Goal: Book appointment/travel/reservation

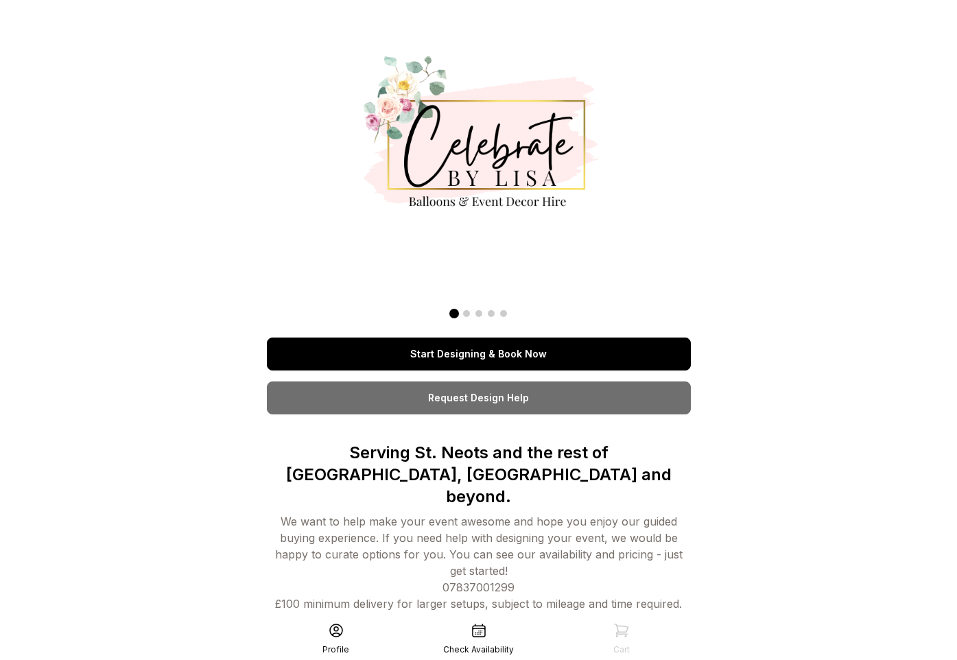
click at [467, 311] on span at bounding box center [466, 313] width 7 height 7
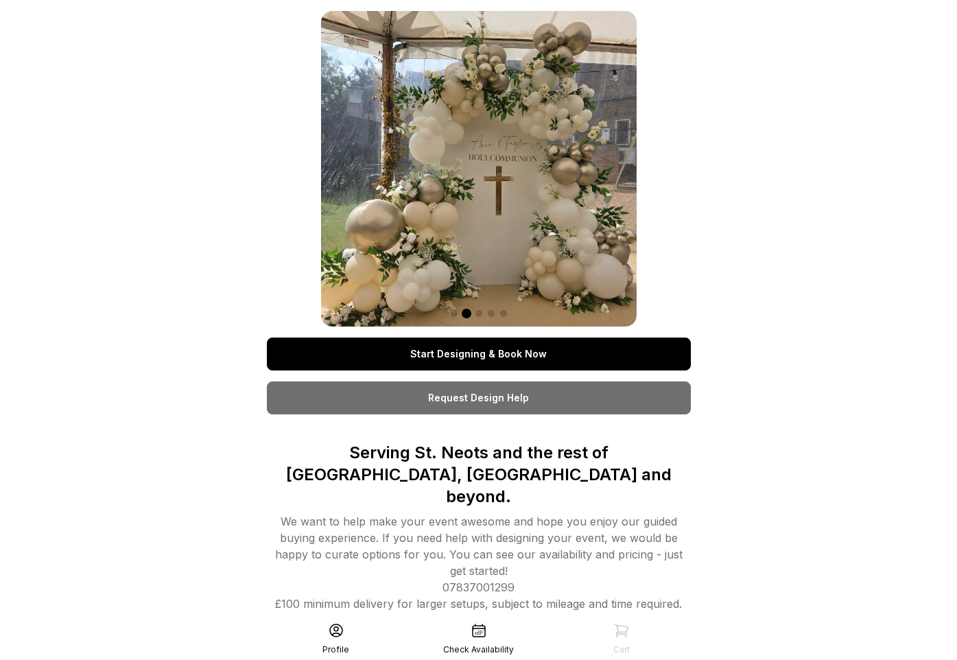
click at [479, 312] on span at bounding box center [478, 313] width 7 height 7
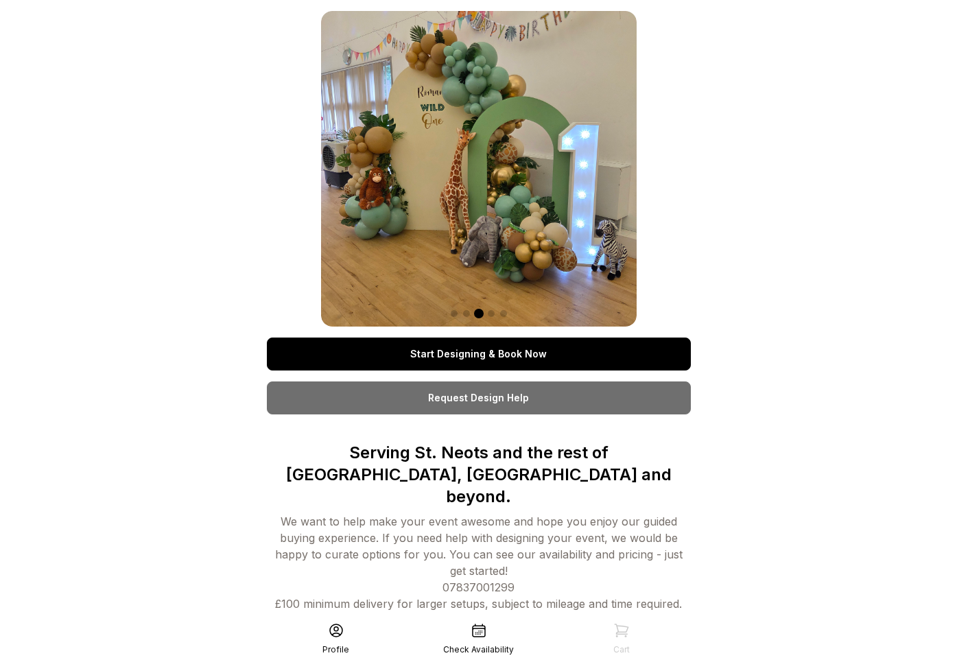
click at [490, 313] on span at bounding box center [491, 313] width 7 height 7
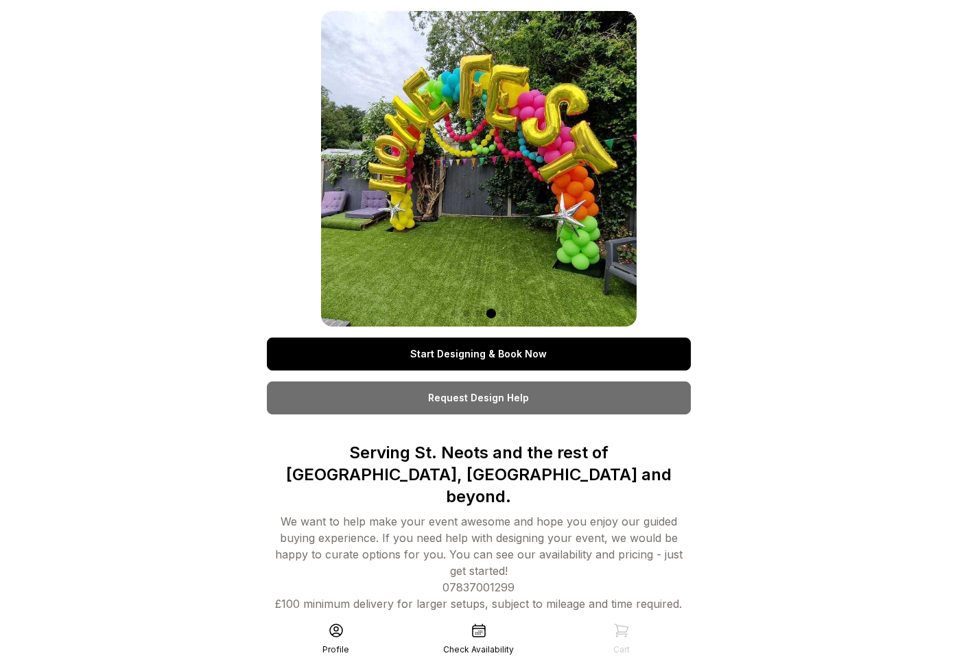
click at [500, 314] on span at bounding box center [503, 313] width 7 height 7
click at [491, 312] on span at bounding box center [491, 313] width 7 height 7
click at [479, 309] on div at bounding box center [478, 313] width 315 height 16
click at [479, 315] on span at bounding box center [478, 313] width 7 height 7
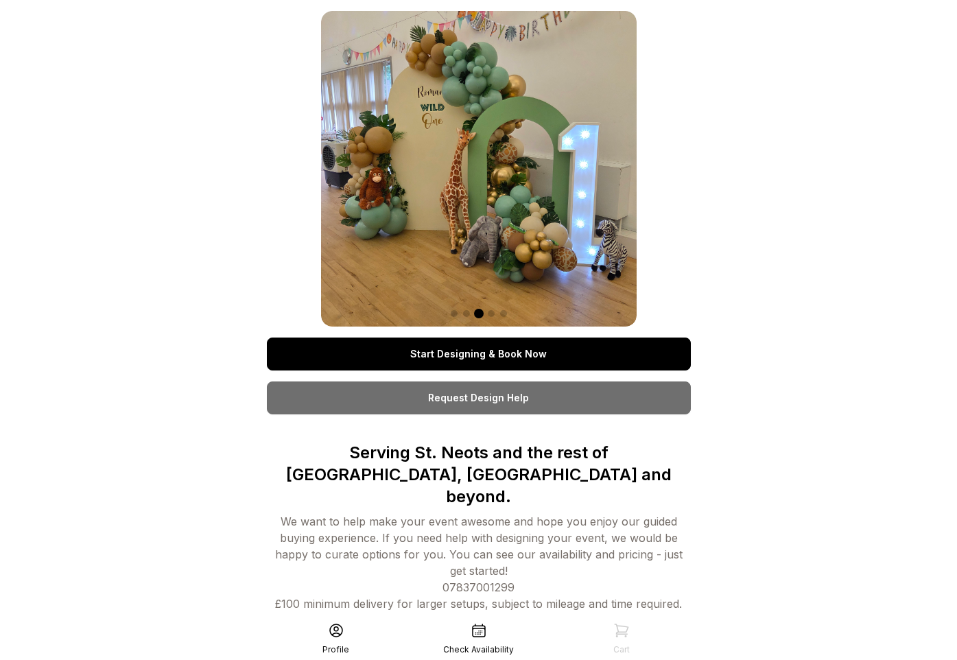
click at [466, 313] on span at bounding box center [466, 313] width 7 height 7
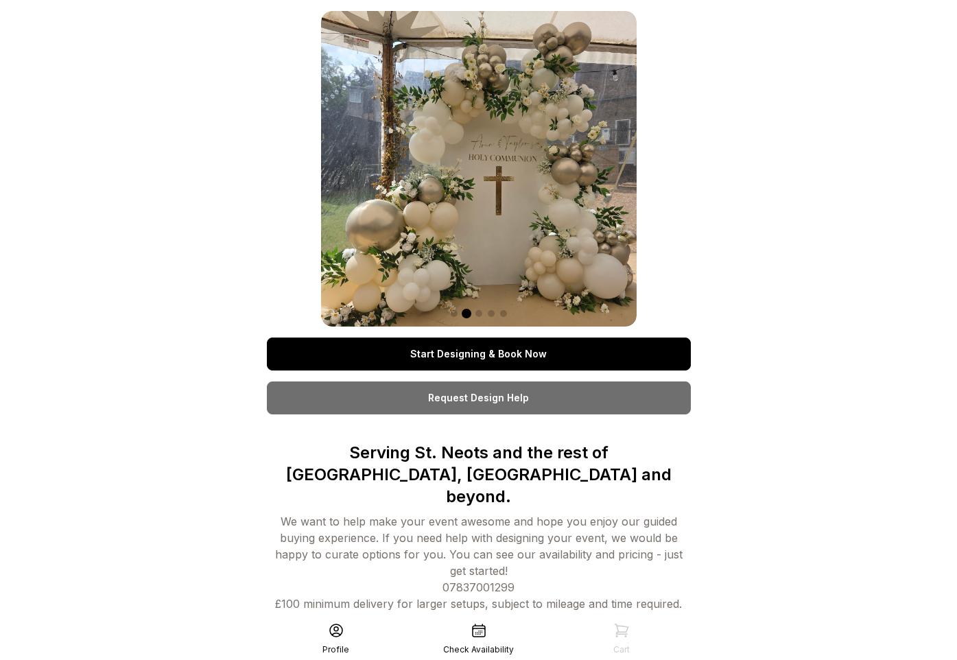
click at [455, 311] on span at bounding box center [454, 313] width 7 height 7
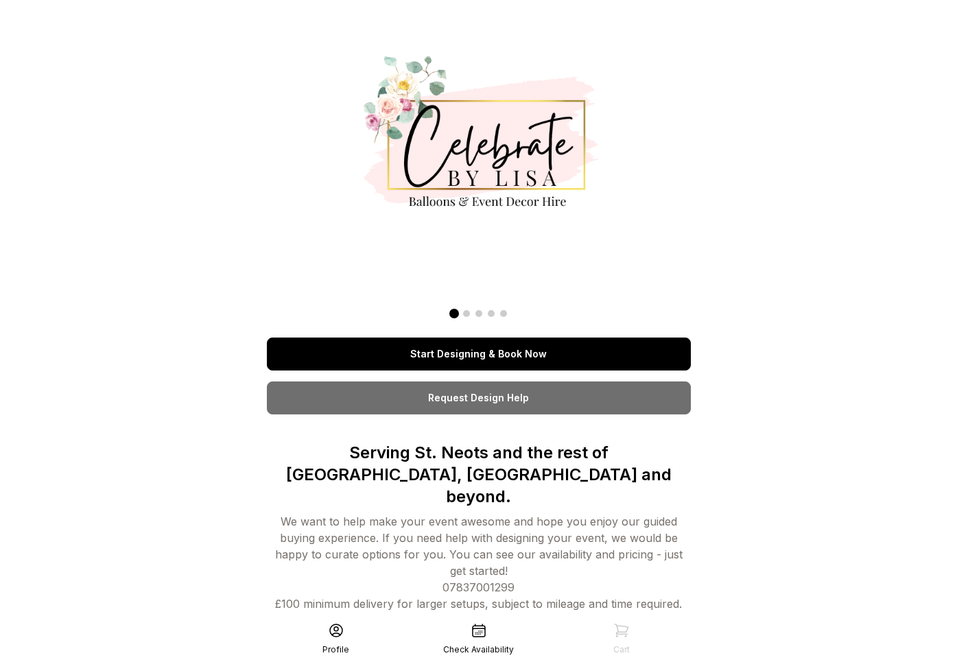
click at [436, 342] on link "Start Designing & Book Now" at bounding box center [479, 353] width 424 height 33
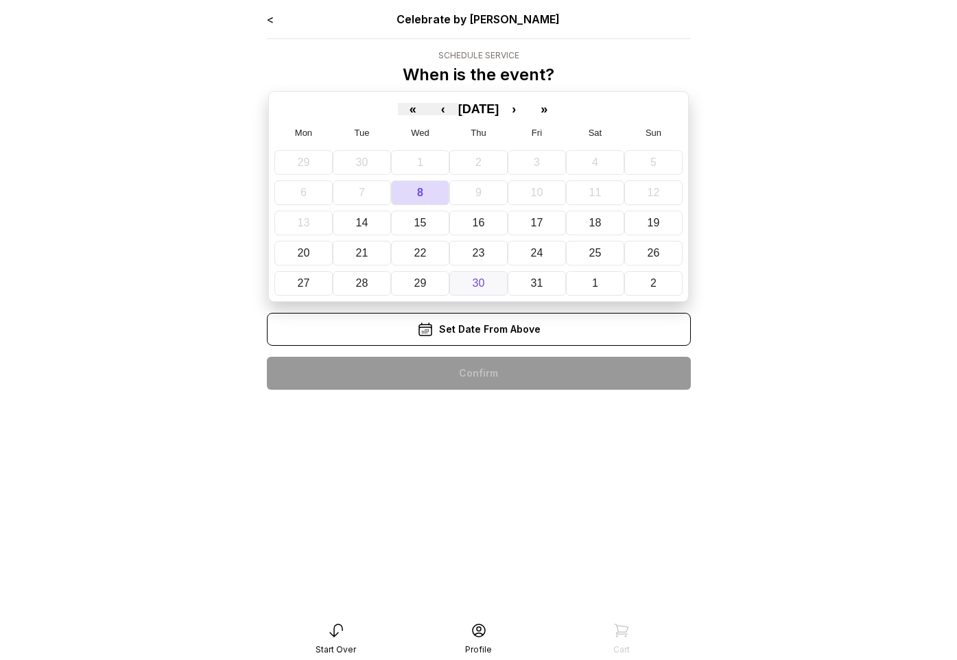
click at [478, 282] on abbr "30" at bounding box center [479, 283] width 12 height 12
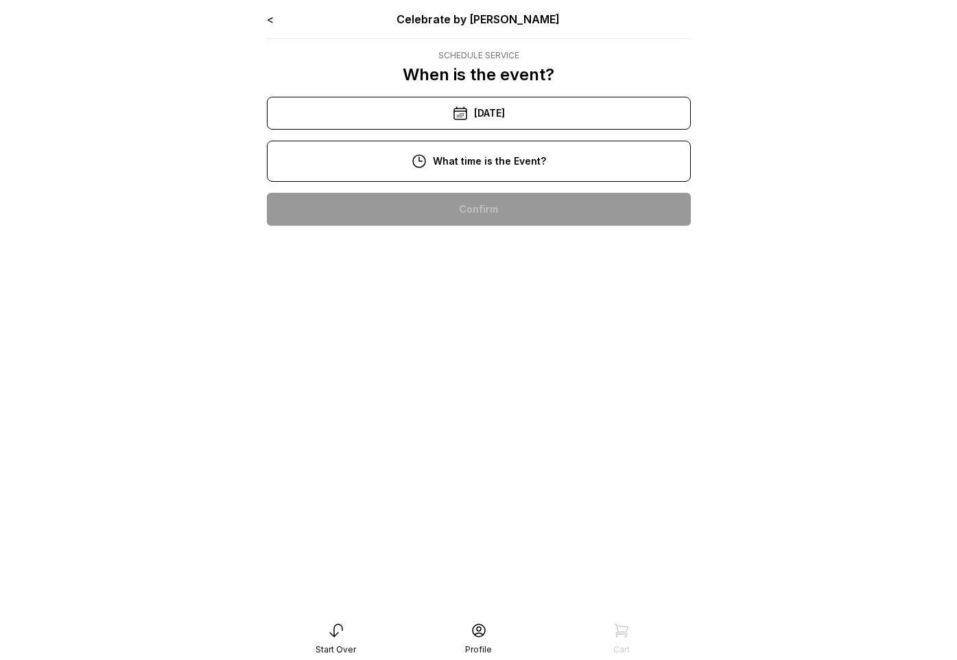
click at [476, 282] on div "12:00 pm" at bounding box center [479, 297] width 402 height 33
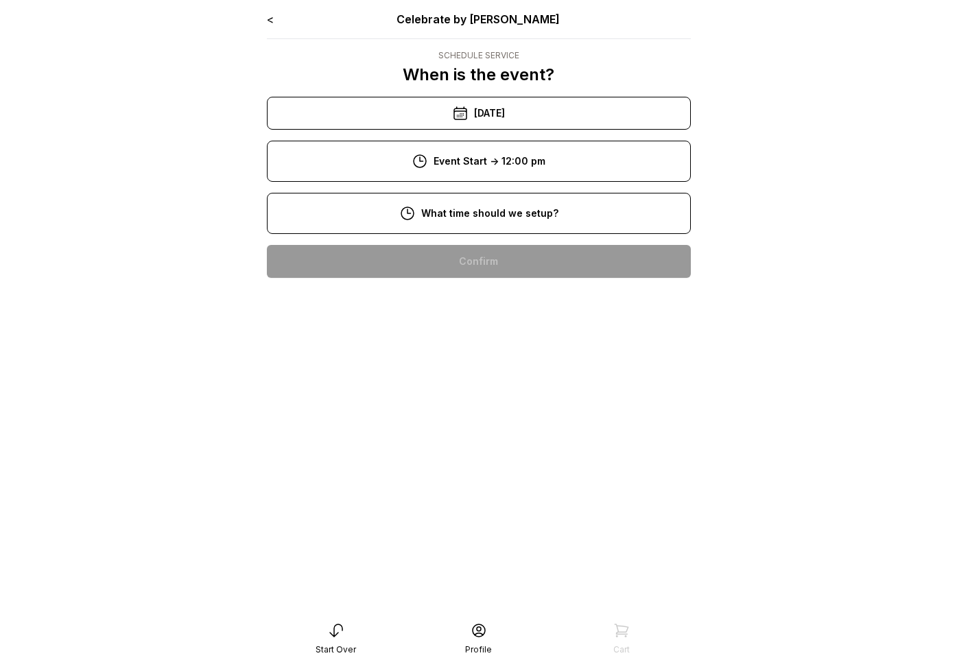
click at [477, 350] on div "10:00 am" at bounding box center [479, 349] width 402 height 33
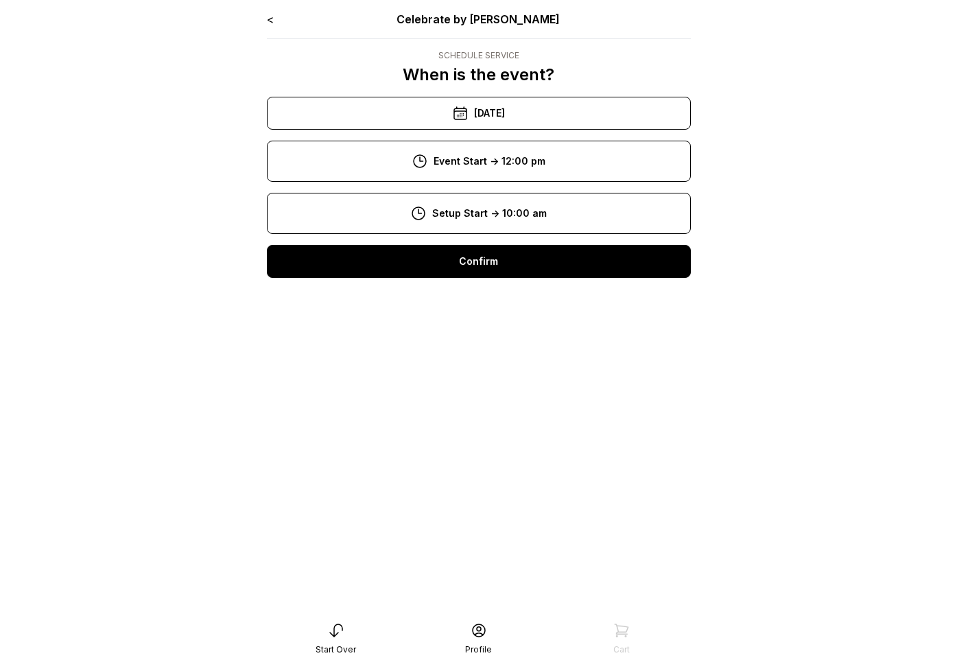
click at [468, 259] on div "Confirm" at bounding box center [479, 261] width 424 height 33
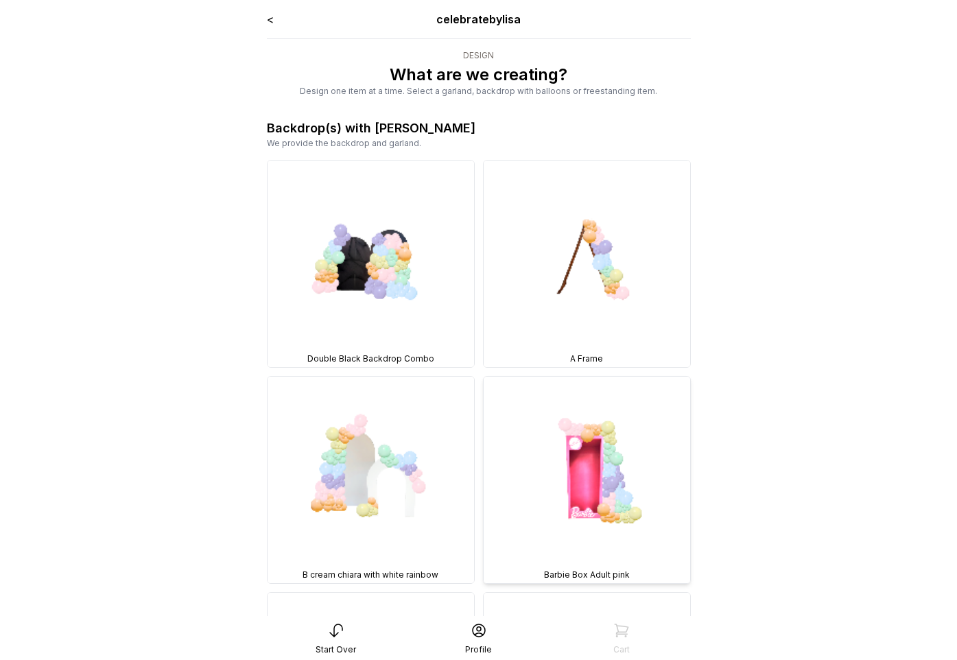
click at [604, 495] on img at bounding box center [587, 480] width 206 height 206
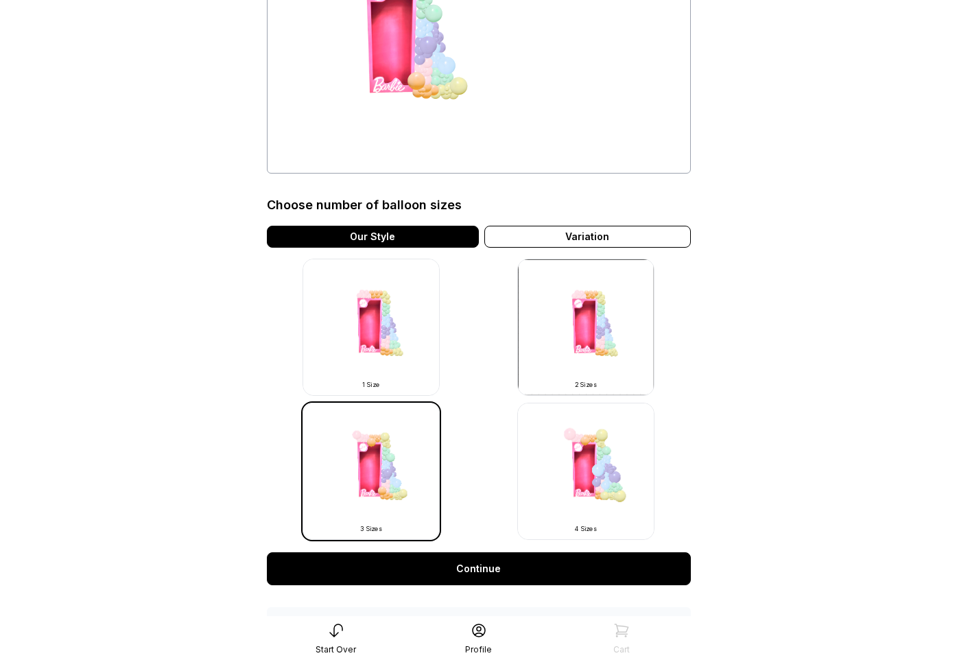
scroll to position [296, 0]
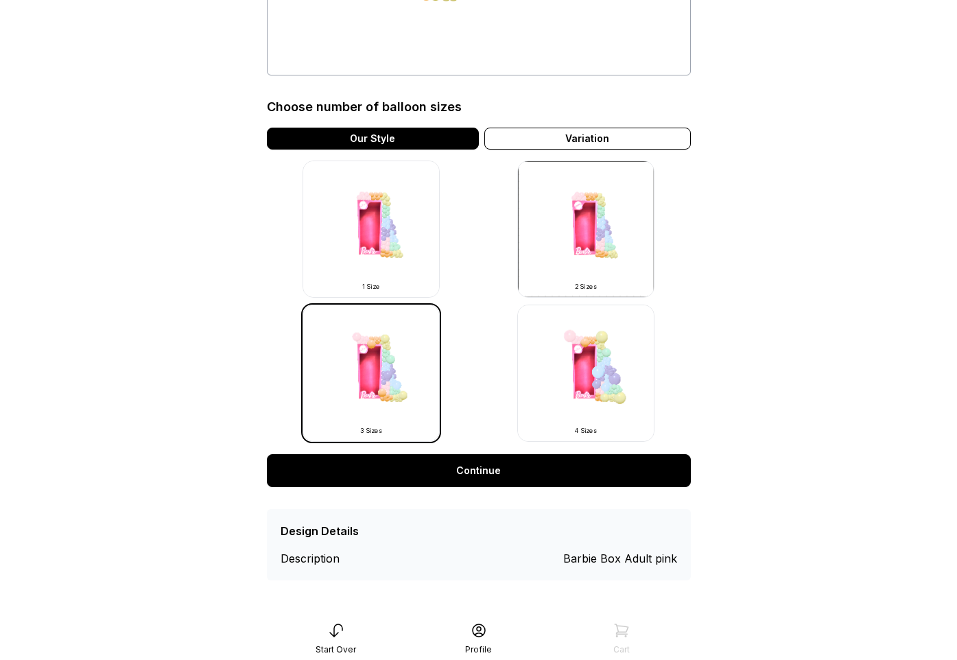
click at [572, 477] on link "Continue" at bounding box center [479, 470] width 424 height 33
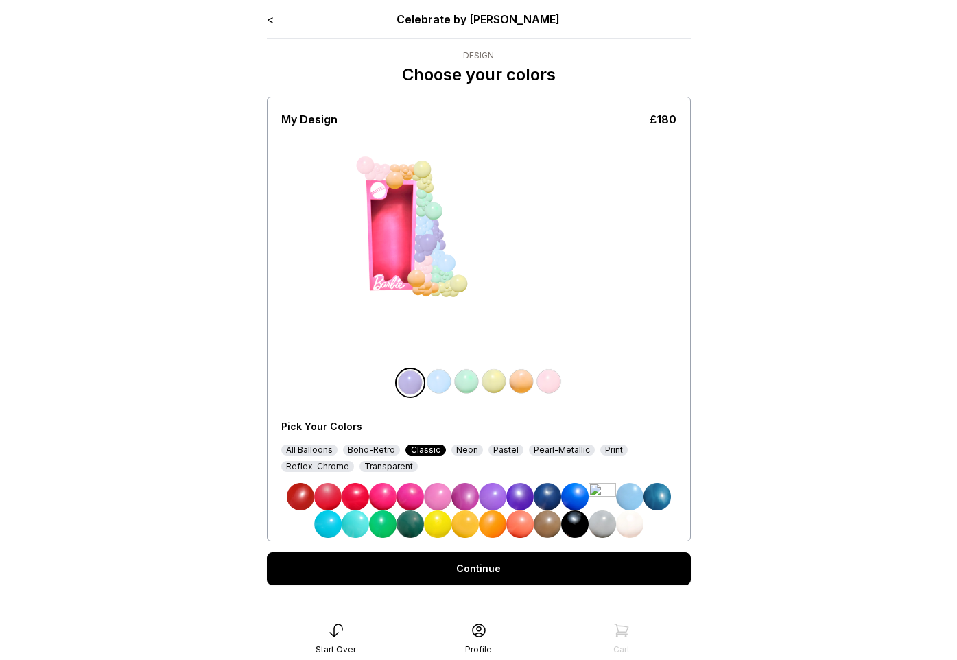
click at [329, 450] on div "All Balloons" at bounding box center [309, 449] width 56 height 11
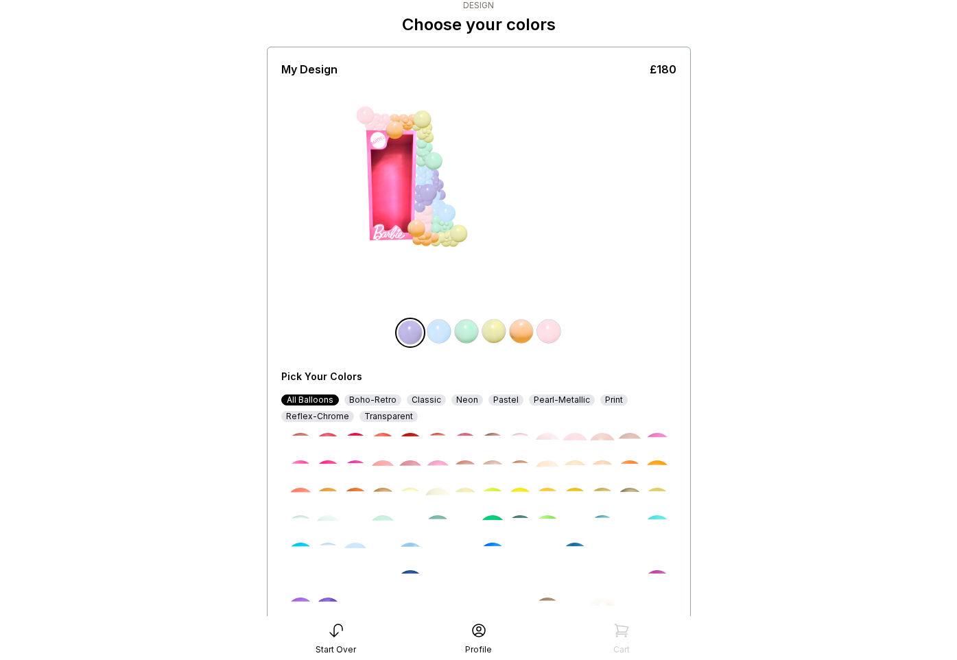
scroll to position [180, 0]
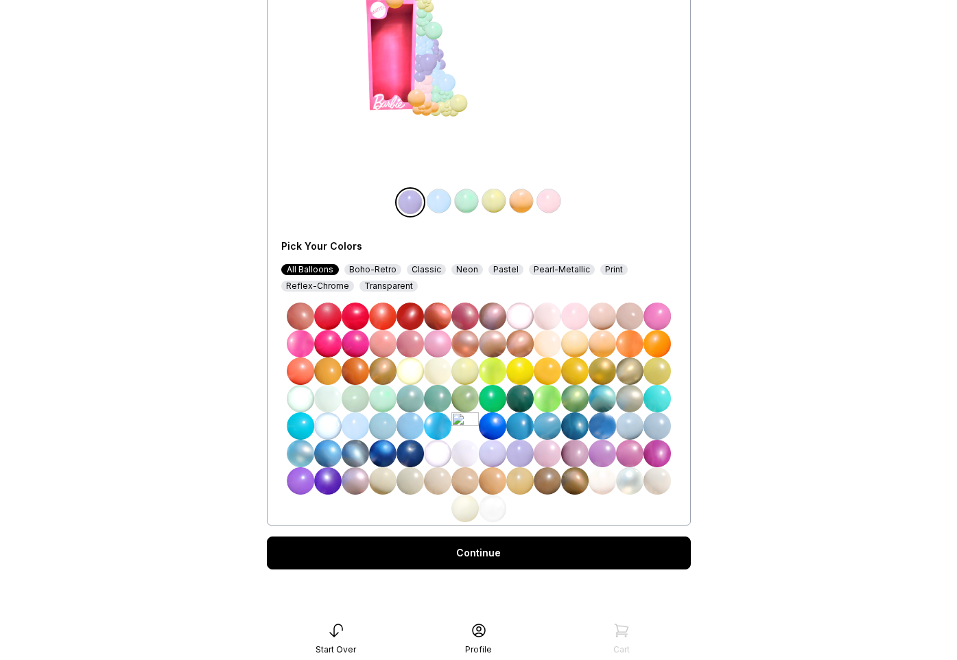
click at [502, 555] on link "Continue" at bounding box center [479, 552] width 424 height 33
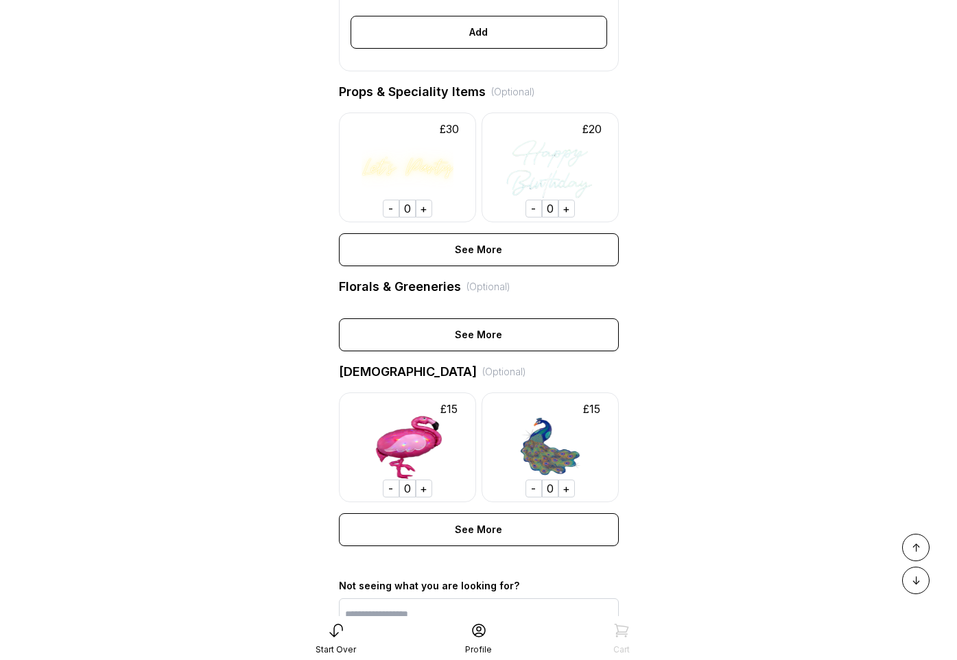
scroll to position [620, 0]
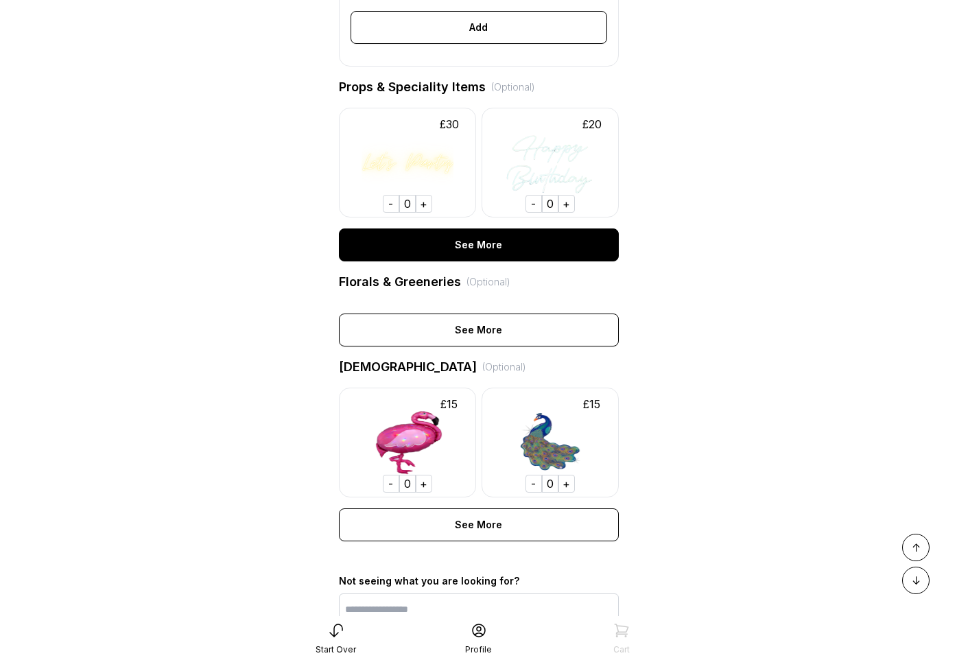
click at [475, 245] on div "See More" at bounding box center [479, 244] width 280 height 33
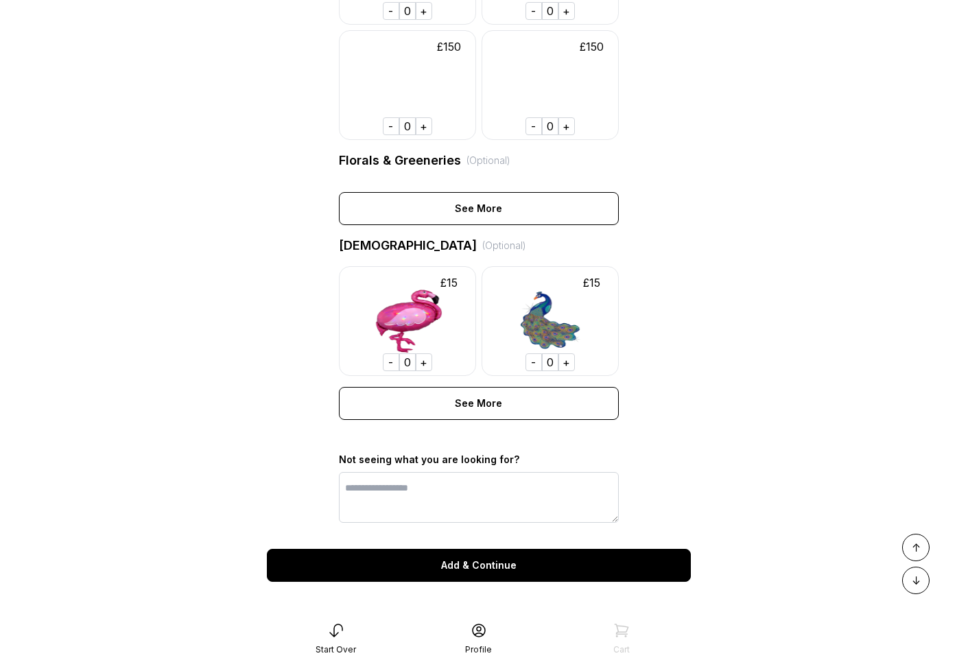
scroll to position [3357, 0]
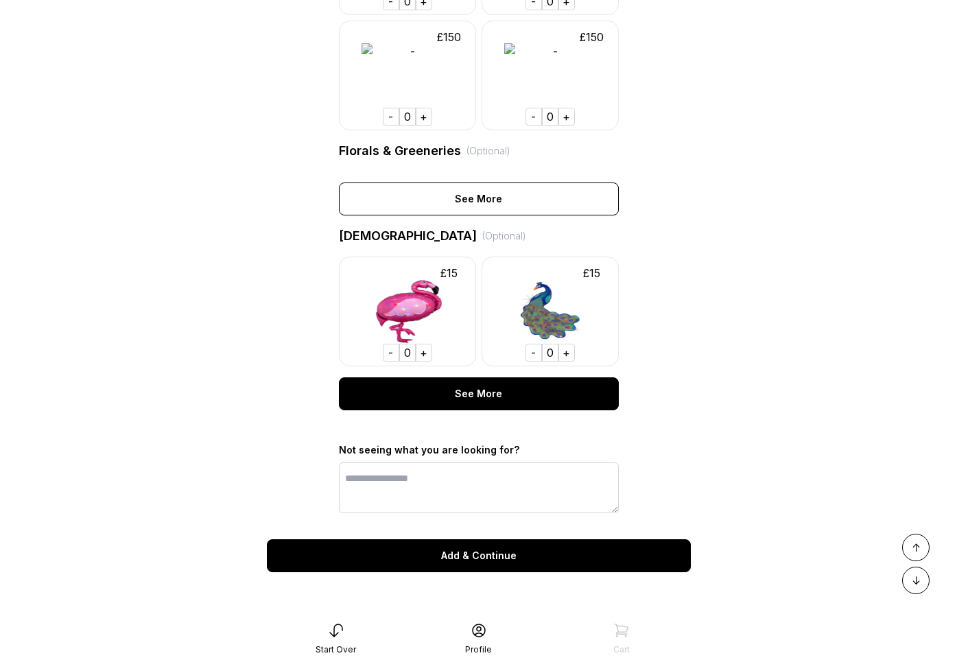
click at [476, 383] on div "See More" at bounding box center [479, 393] width 280 height 33
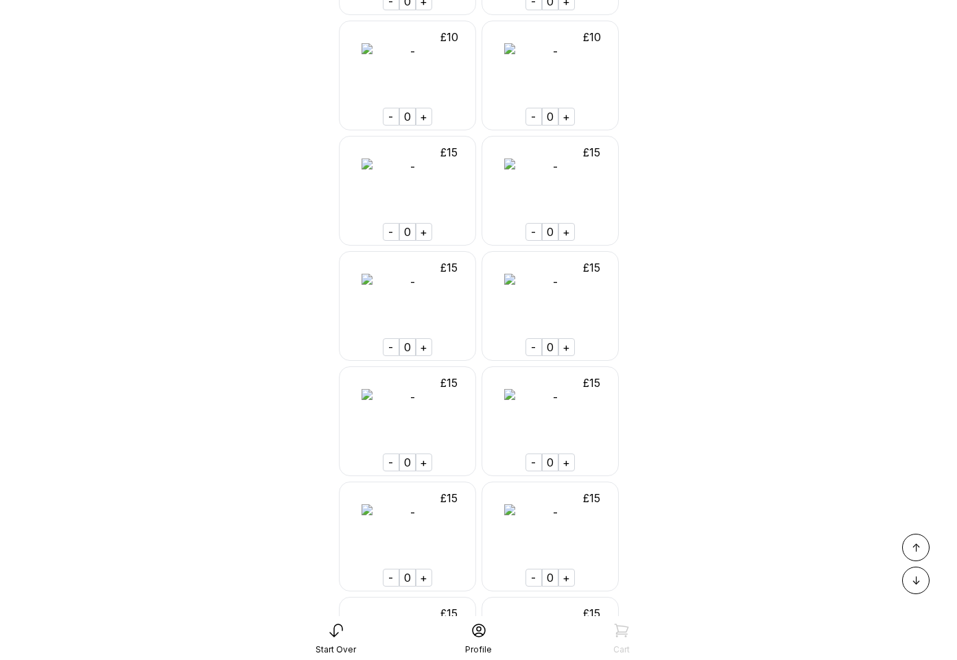
scroll to position [6846, 0]
